Goal: Task Accomplishment & Management: Manage account settings

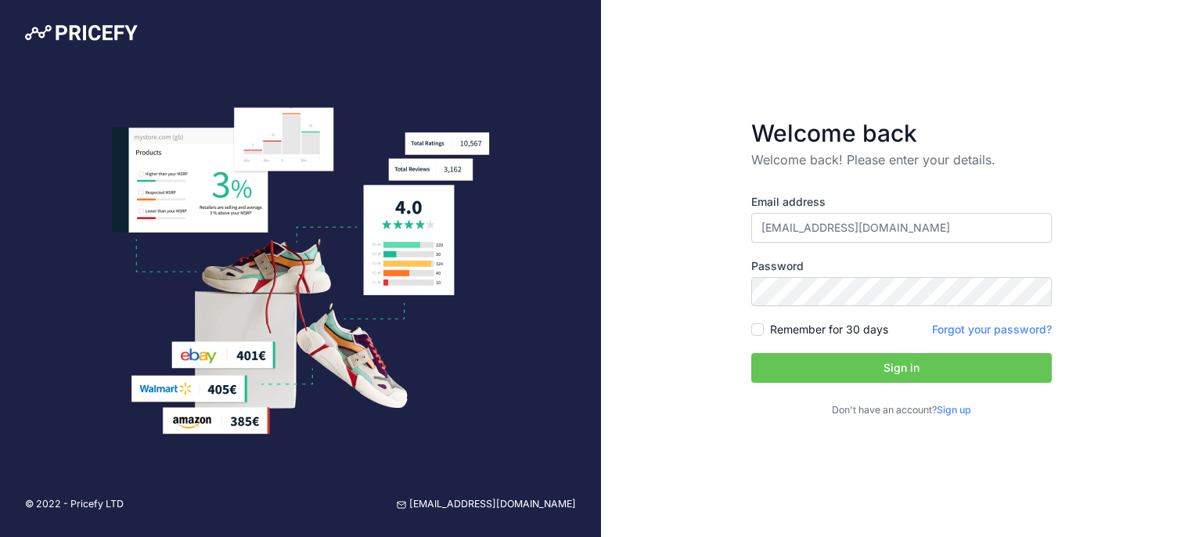
type input "[EMAIL_ADDRESS][DOMAIN_NAME]"
click at [844, 376] on button "Sign in" at bounding box center [901, 368] width 300 height 30
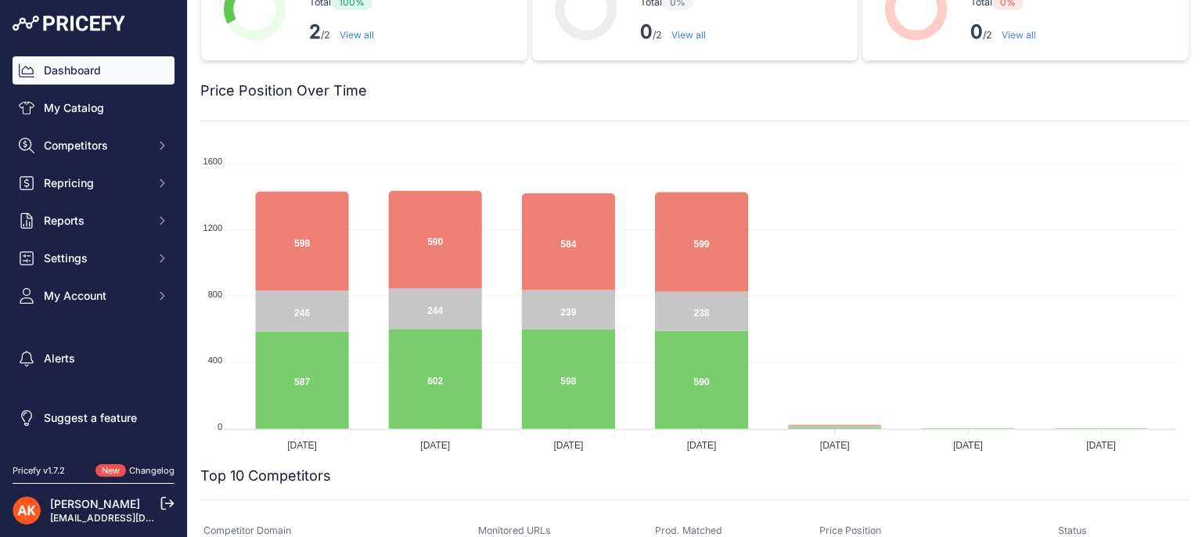
scroll to position [71, 0]
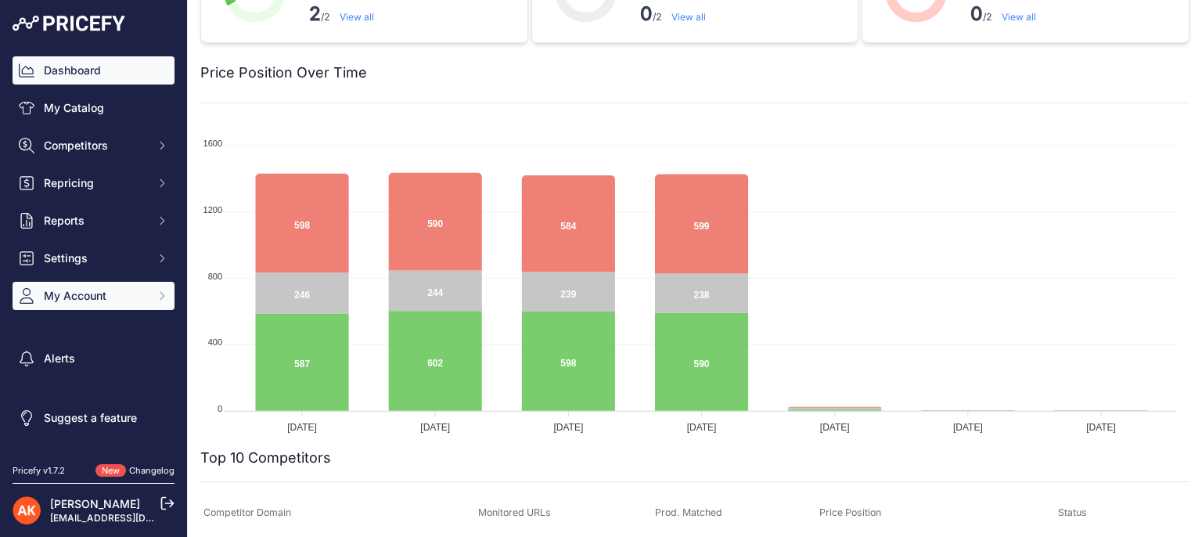
click at [133, 293] on span "My Account" at bounding box center [95, 296] width 103 height 16
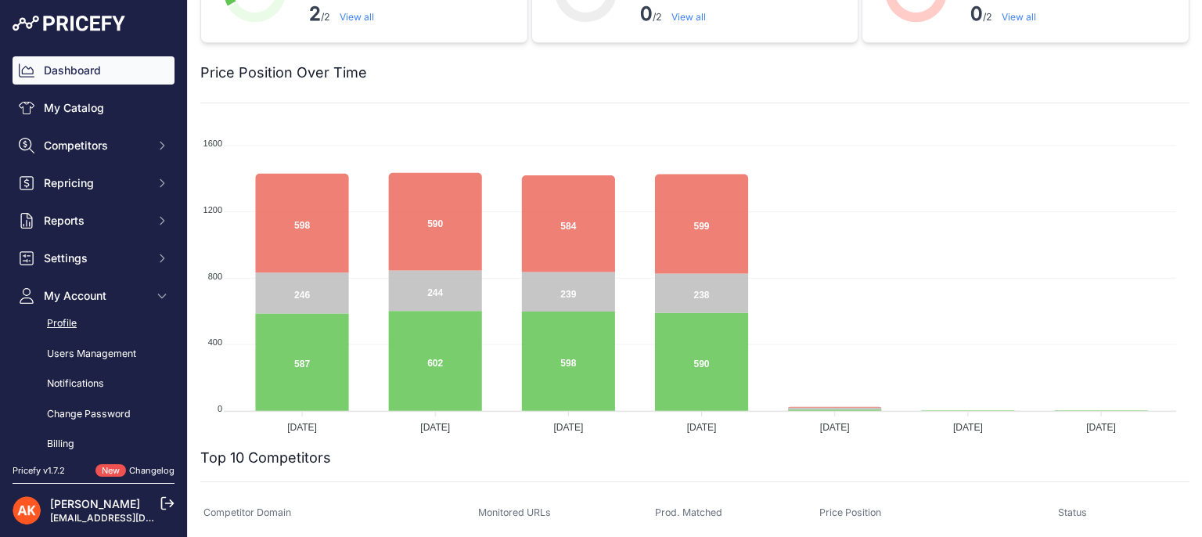
click at [106, 321] on link "Profile" at bounding box center [94, 323] width 162 height 27
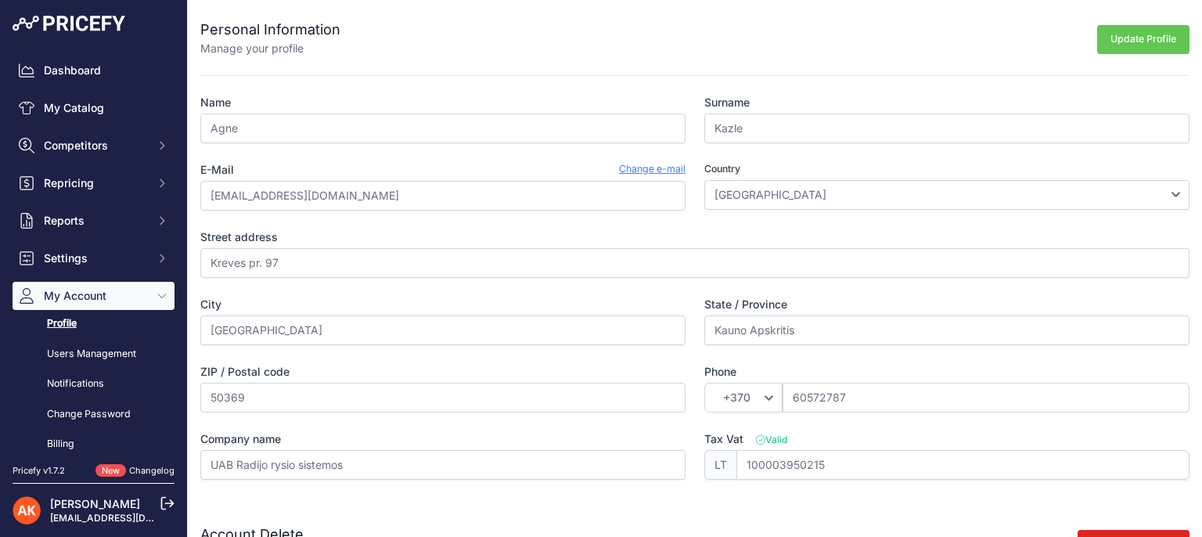
scroll to position [92, 0]
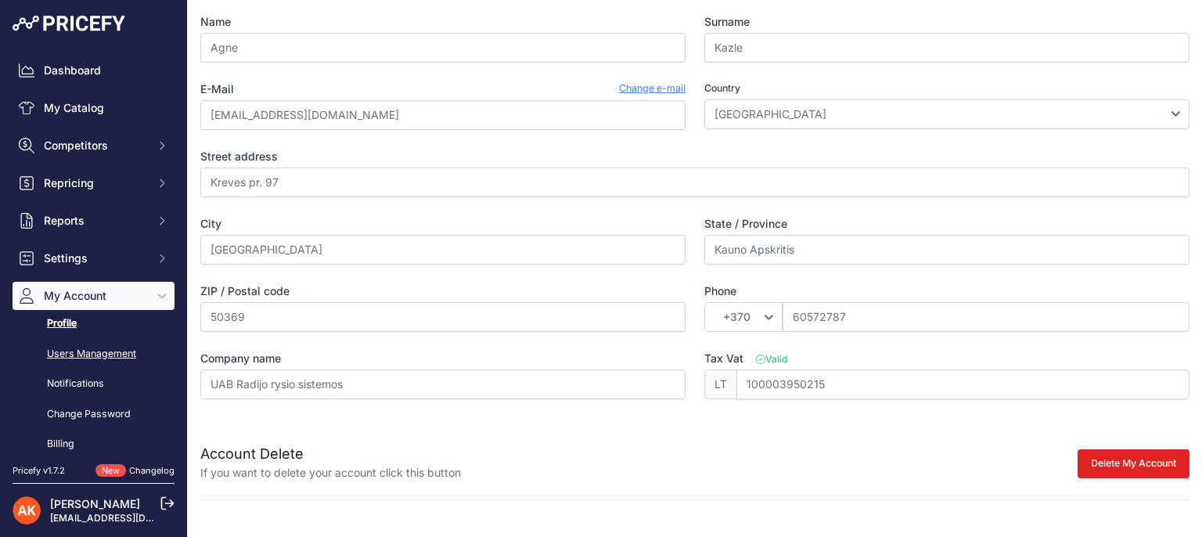
click at [82, 361] on link "Users Management" at bounding box center [94, 353] width 162 height 27
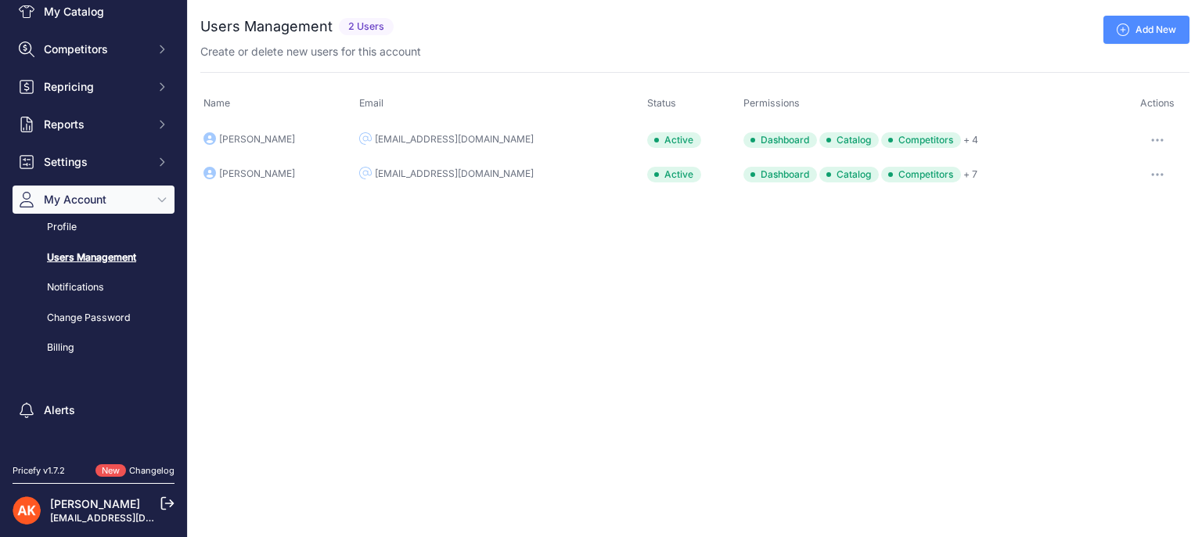
scroll to position [135, 0]
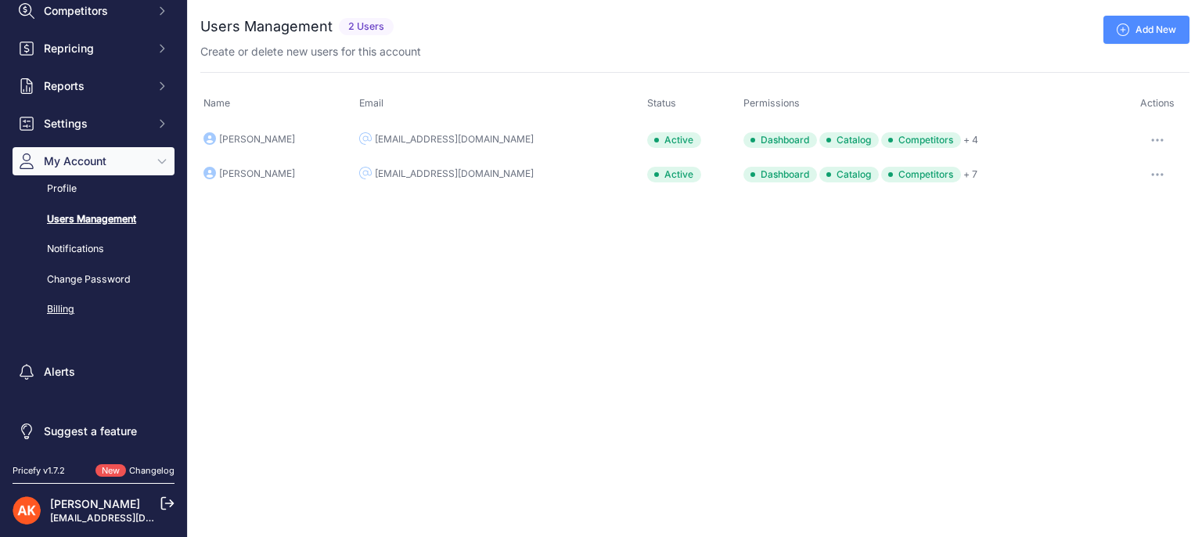
click at [63, 305] on link "Billing" at bounding box center [94, 309] width 162 height 27
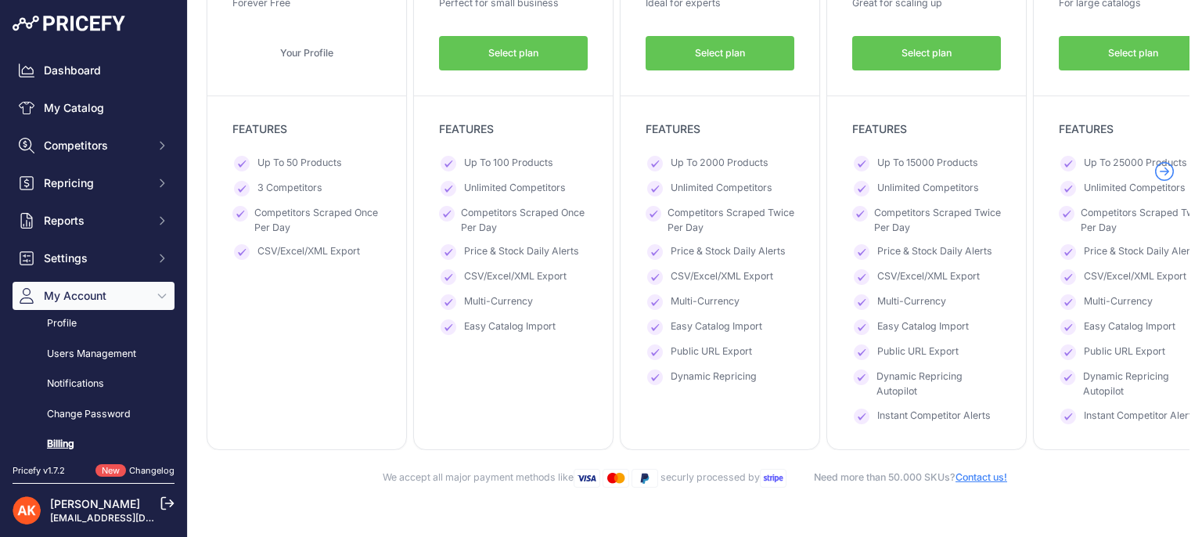
scroll to position [71, 0]
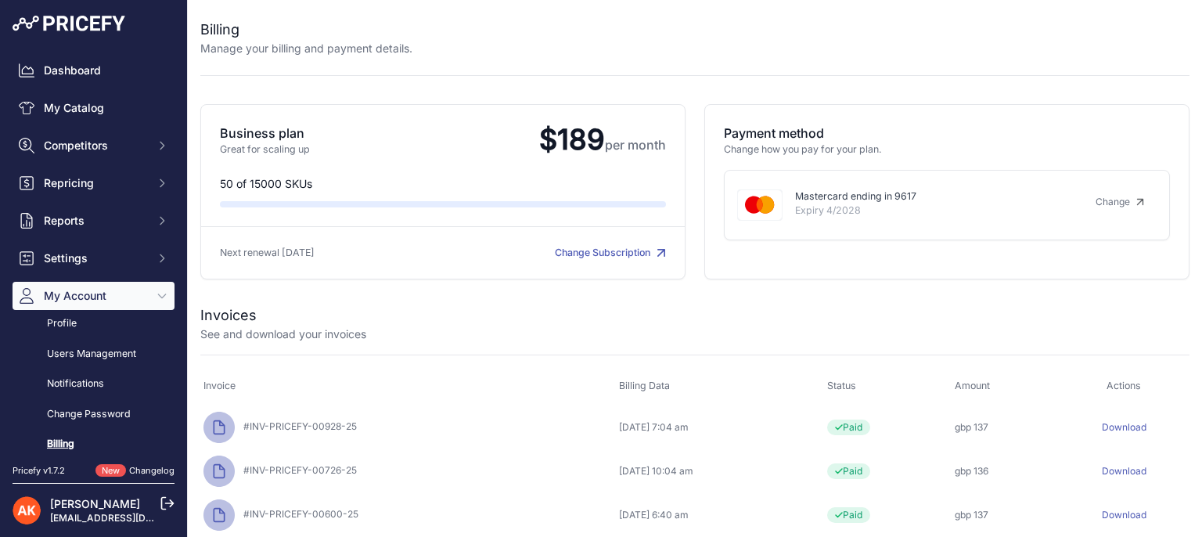
click at [934, 111] on div "Payment method Change how you pay for your plan. Mastercard ending in 9617 Expi…" at bounding box center [946, 191] width 485 height 175
click at [274, 421] on span "#INV-PRICEFY-00928-25" at bounding box center [297, 426] width 120 height 12
click at [1141, 424] on div "Download" at bounding box center [1123, 427] width 125 height 13
click at [1132, 426] on link "Download" at bounding box center [1124, 427] width 45 height 12
click at [1115, 427] on link "Download" at bounding box center [1124, 427] width 45 height 12
